Goal: Download file/media

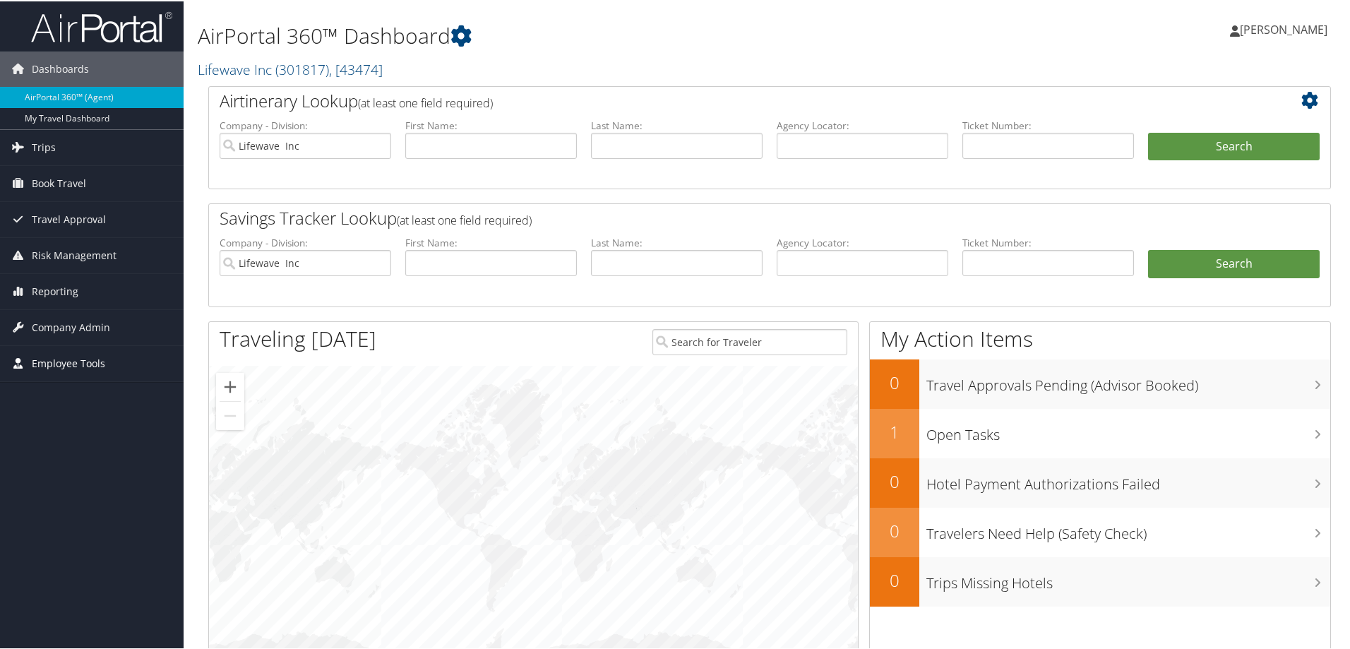
click at [54, 366] on span "Employee Tools" at bounding box center [68, 362] width 73 height 35
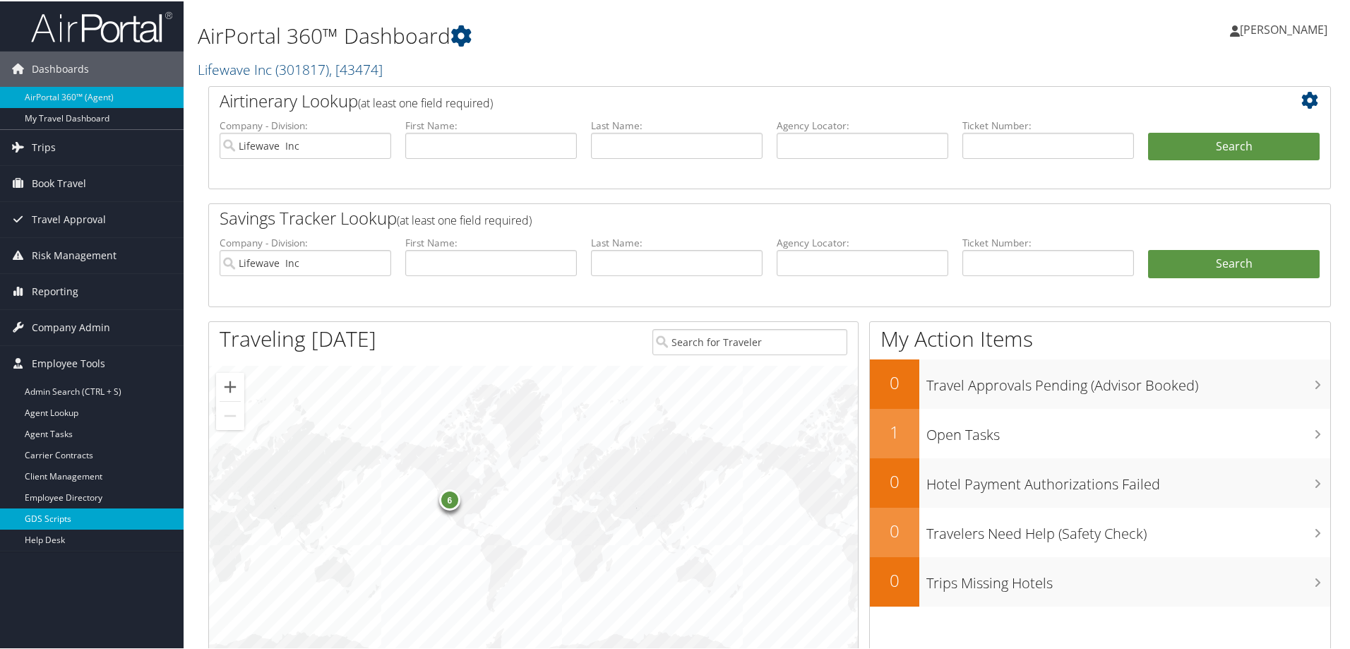
click at [55, 523] on link "GDS Scripts" at bounding box center [92, 517] width 184 height 21
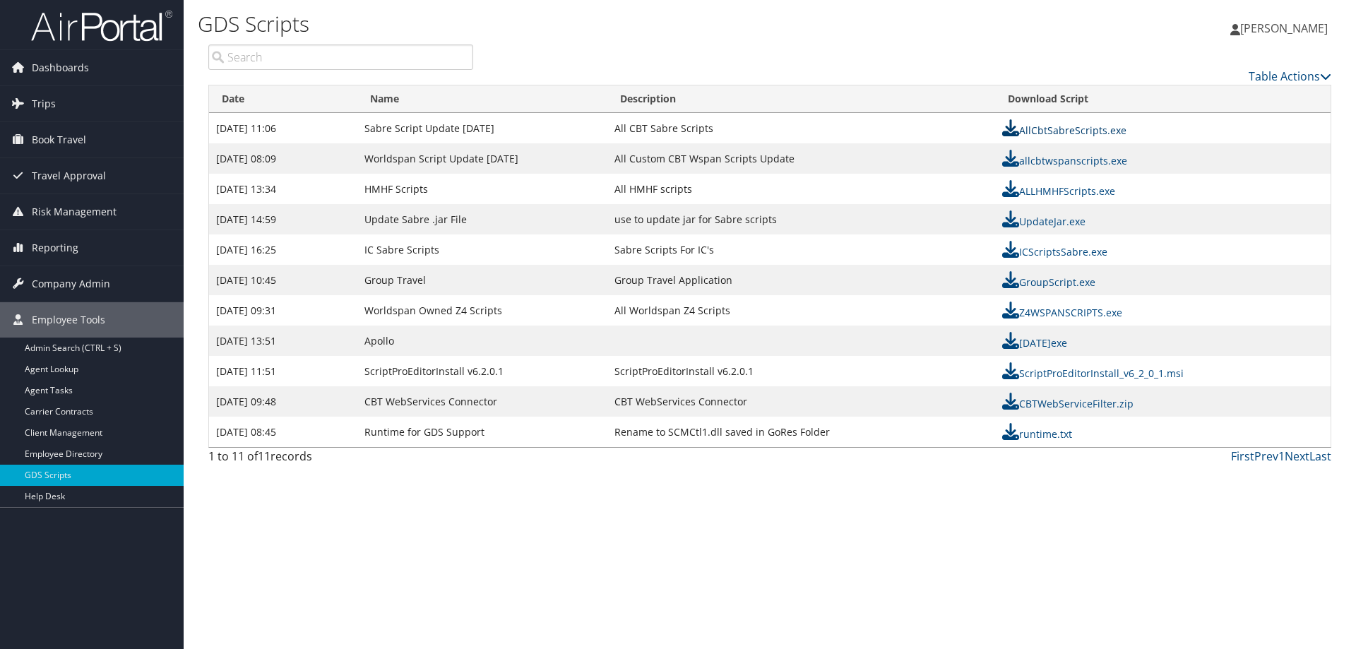
click at [1077, 134] on link "AllCbtSabreScripts.exe" at bounding box center [1064, 130] width 124 height 13
drag, startPoint x: 1077, startPoint y: 482, endPoint x: 1005, endPoint y: 445, distance: 80.9
click at [1076, 478] on div "GDS Scripts Sherina Bowens Sherina Bowens My Settings Travel Agency Contacts Vi…" at bounding box center [770, 324] width 1172 height 649
